Goal: Find specific page/section: Find specific page/section

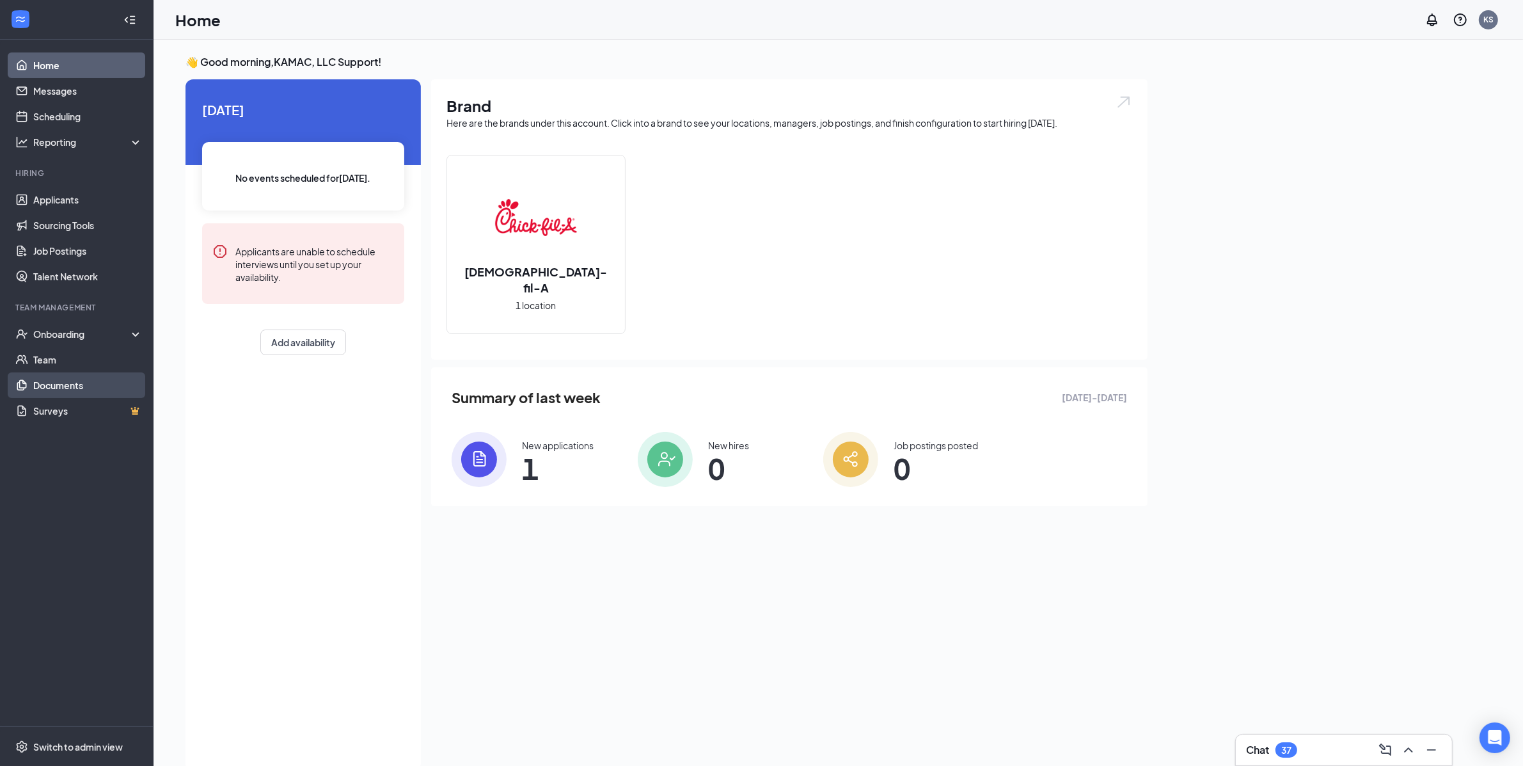
click at [130, 379] on link "Documents" at bounding box center [87, 385] width 109 height 26
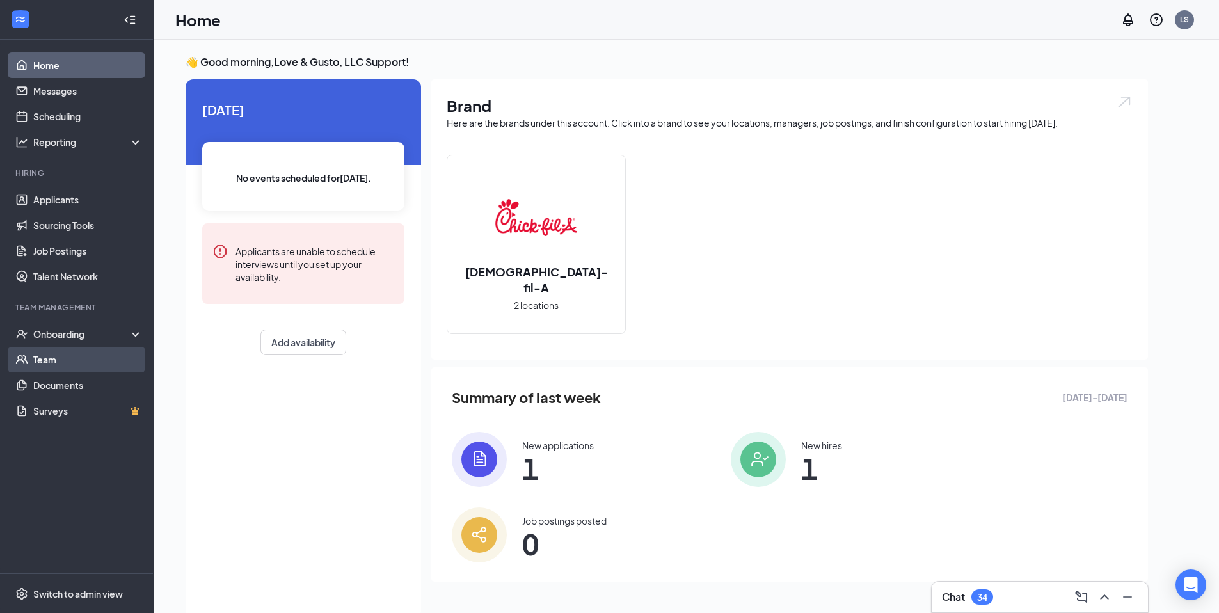
click at [109, 361] on link "Team" at bounding box center [87, 360] width 109 height 26
